Goal: Check status: Check status

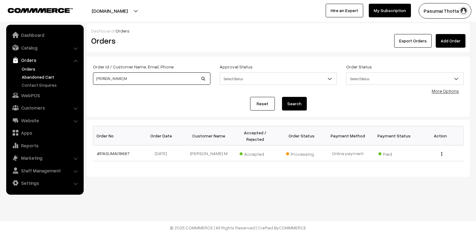
drag, startPoint x: 125, startPoint y: 79, endPoint x: 63, endPoint y: 76, distance: 62.0
click at [63, 76] on body "Thank you for showing interest. Our team will call you shortly. Close [DOMAIN_N…" at bounding box center [238, 117] width 476 height 234
type input "35920"
click at [282, 97] on button "Search" at bounding box center [294, 104] width 25 height 14
click at [115, 81] on input "35920" at bounding box center [151, 78] width 117 height 12
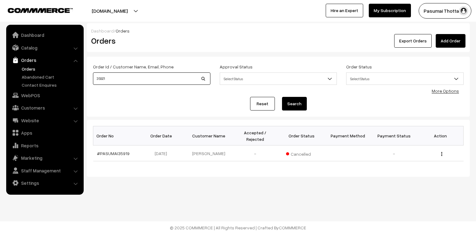
type input "35921"
click at [282, 97] on button "Search" at bounding box center [294, 104] width 25 height 14
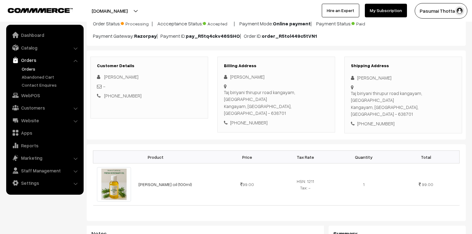
scroll to position [50, 0]
